Goal: Check status

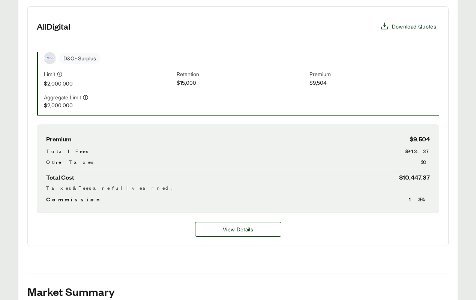
scroll to position [217, 0]
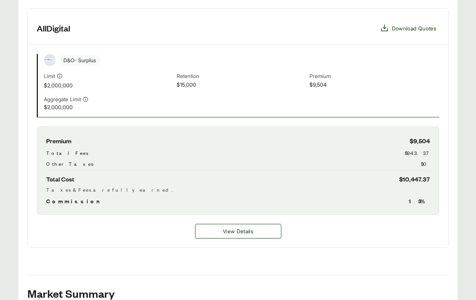
click at [138, 76] on div "Limit" at bounding box center [109, 76] width 130 height 8
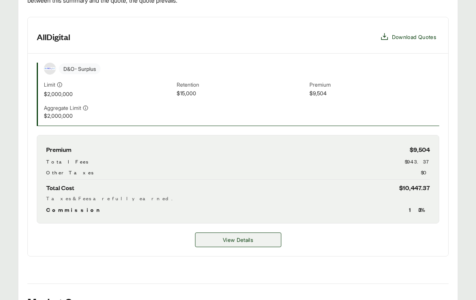
click at [225, 239] on span "View Details" at bounding box center [238, 240] width 30 height 8
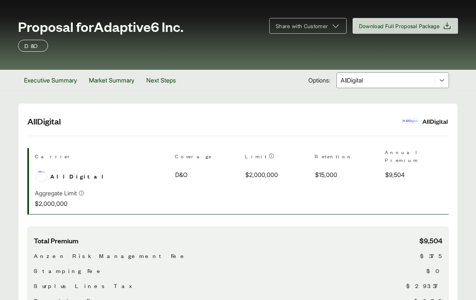
scroll to position [26, 0]
